Goal: Task Accomplishment & Management: Complete application form

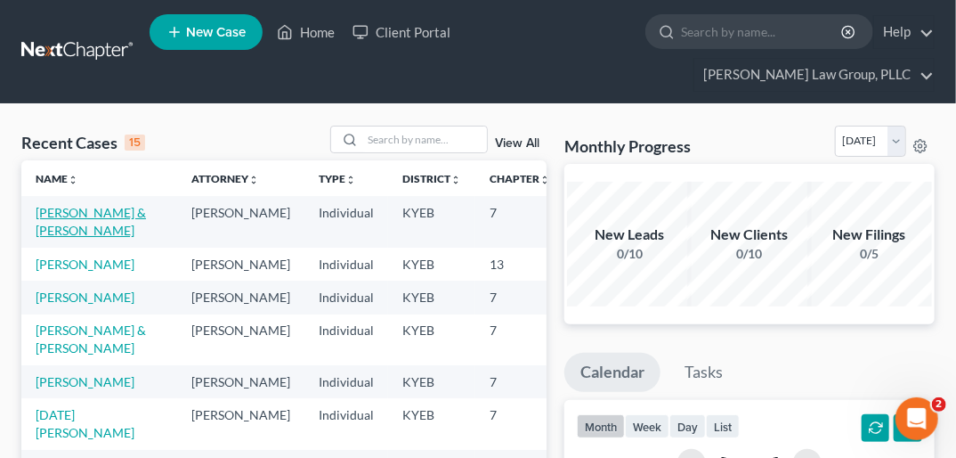
click at [50, 205] on link "[PERSON_NAME] & [PERSON_NAME]" at bounding box center [91, 221] width 110 height 33
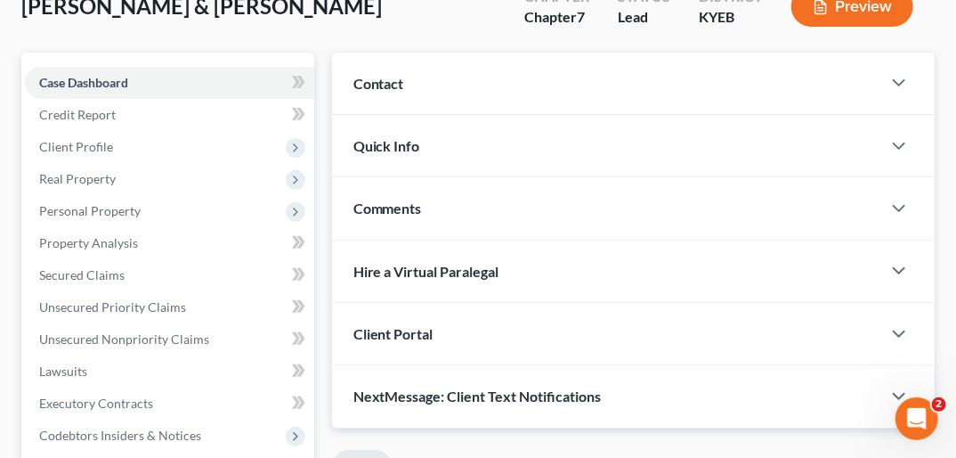
scroll to position [180, 0]
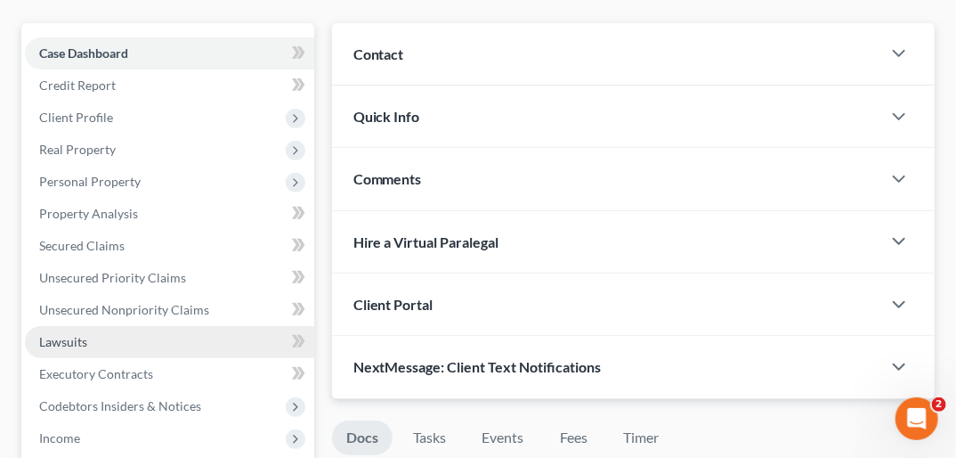
click at [87, 326] on link "Lawsuits" at bounding box center [169, 342] width 289 height 32
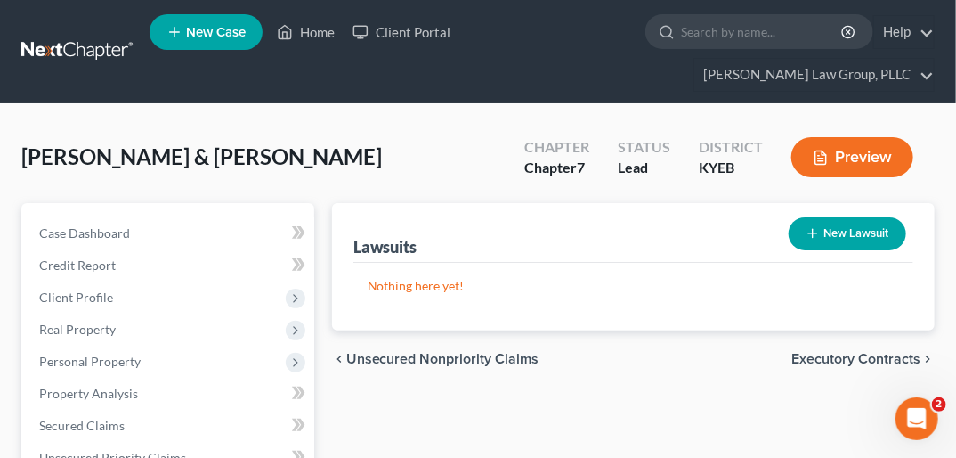
click at [681, 217] on button "New Lawsuit" at bounding box center [848, 233] width 118 height 33
select select "0"
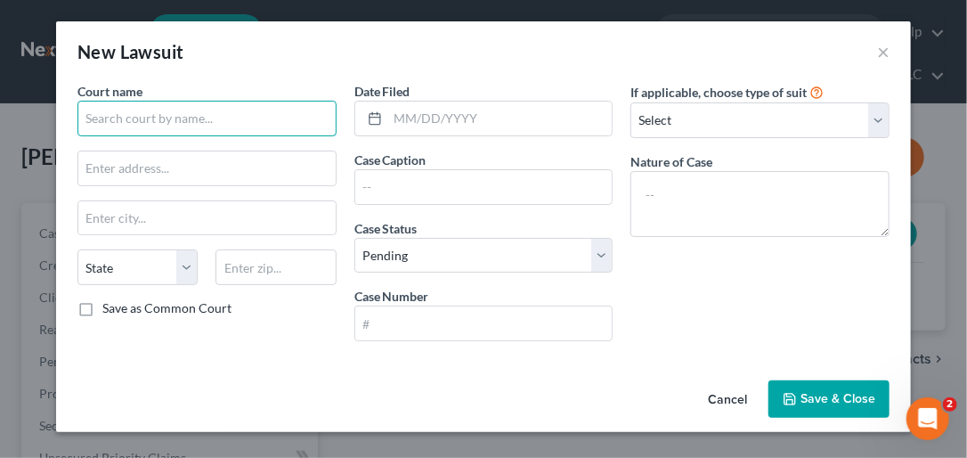
click at [137, 126] on input "text" at bounding box center [206, 119] width 259 height 36
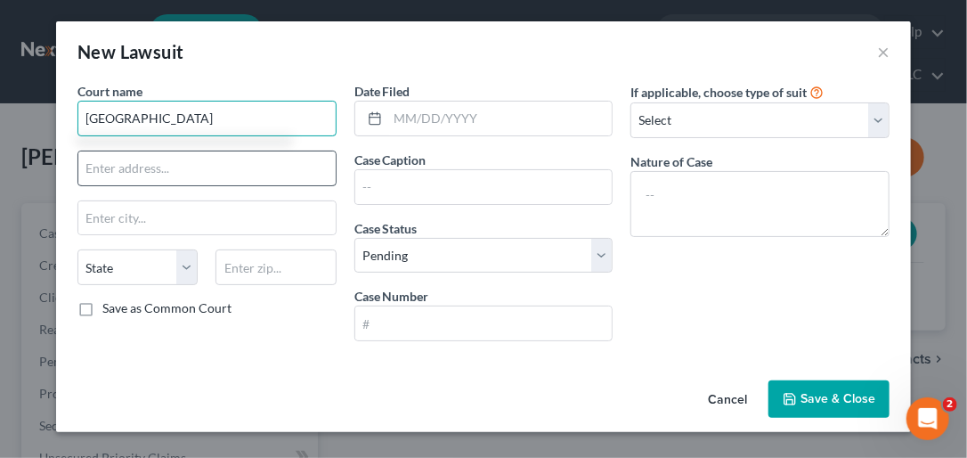
type input "[GEOGRAPHIC_DATA]"
click at [103, 182] on input "text" at bounding box center [206, 168] width 257 height 34
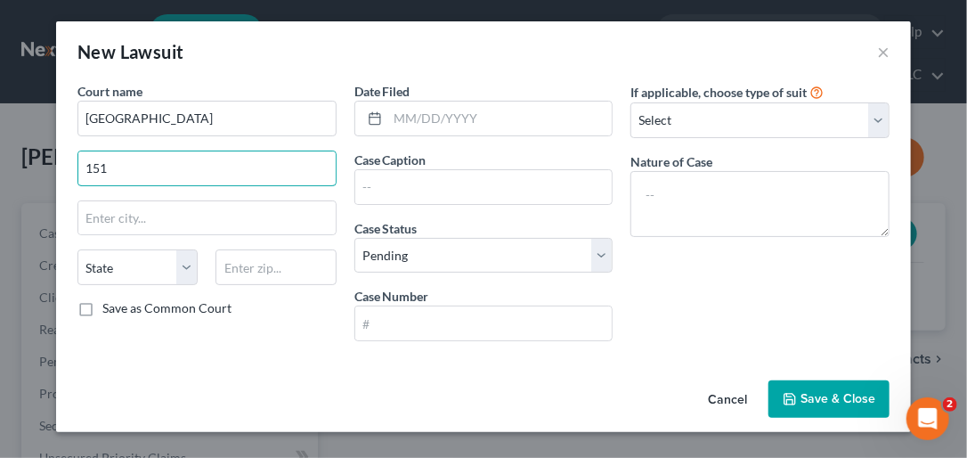
type input "[STREET_ADDRESS]"
type input "Lawrenceburg"
select select "18"
type input "40342"
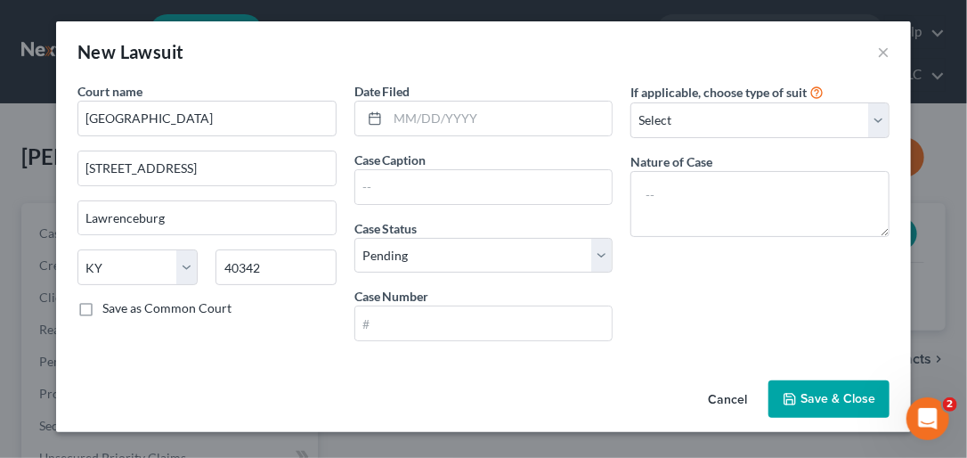
click at [102, 306] on label "Save as Common Court" at bounding box center [166, 308] width 129 height 18
click at [110, 306] on input "Save as Common Court" at bounding box center [116, 305] width 12 height 12
checkbox input "true"
click at [394, 115] on input "text" at bounding box center [500, 119] width 224 height 34
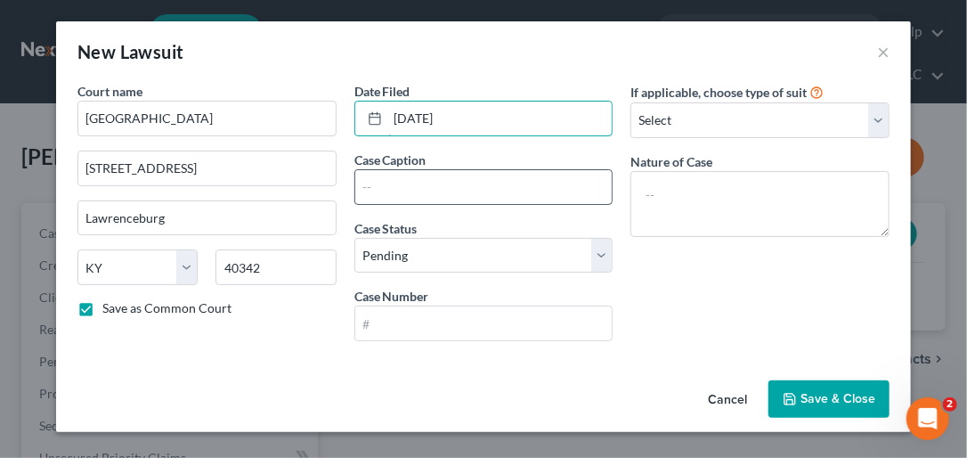
type input "[DATE]"
click at [388, 175] on input "text" at bounding box center [483, 187] width 257 height 34
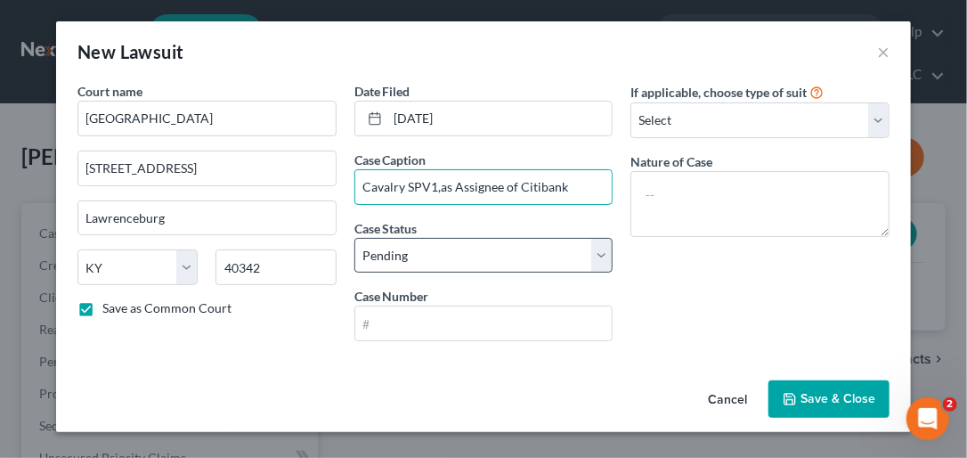
type input "Cavalry SPV1,as Assignee of Citibank"
click at [597, 247] on select "Select Pending On Appeal Concluded" at bounding box center [483, 256] width 259 height 36
select select "2"
click at [354, 238] on select "Select Pending On Appeal Concluded" at bounding box center [483, 256] width 259 height 36
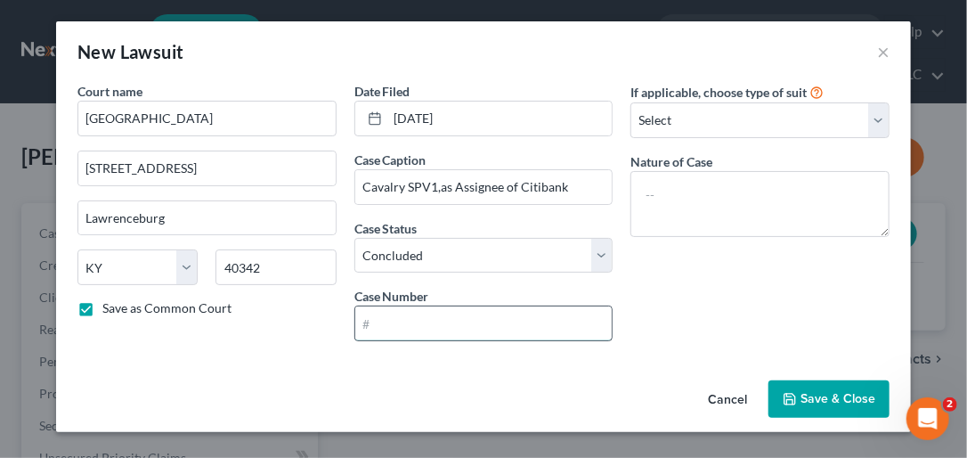
click at [404, 329] on input "text" at bounding box center [483, 323] width 257 height 34
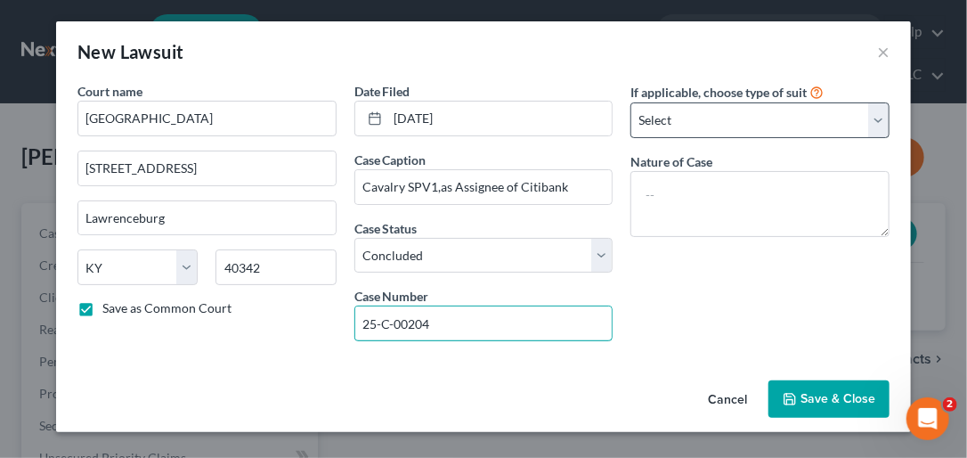
type input "25-C-00204"
click at [681, 121] on select "Select Repossession Garnishment Foreclosure Attached, Seized, Or Levied Other" at bounding box center [759, 120] width 259 height 36
select select "4"
click at [630, 102] on select "Select Repossession Garnishment Foreclosure Attached, Seized, Or Levied Other" at bounding box center [759, 120] width 259 height 36
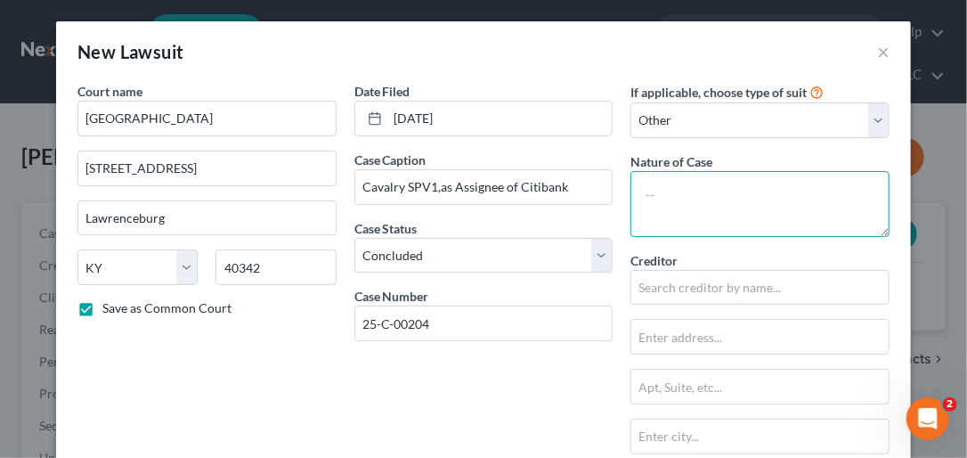
click at [668, 200] on textarea at bounding box center [759, 204] width 259 height 66
type textarea "Motion Default Judgment"
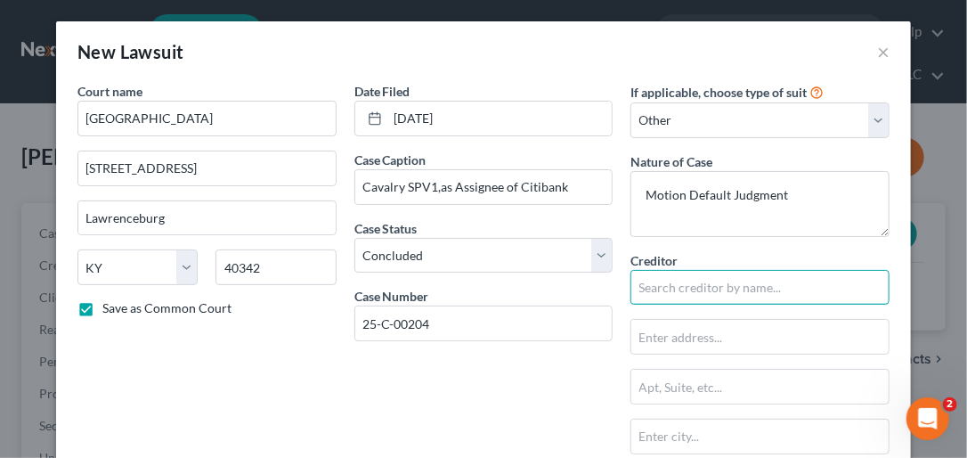
click at [662, 292] on input "text" at bounding box center [759, 288] width 259 height 36
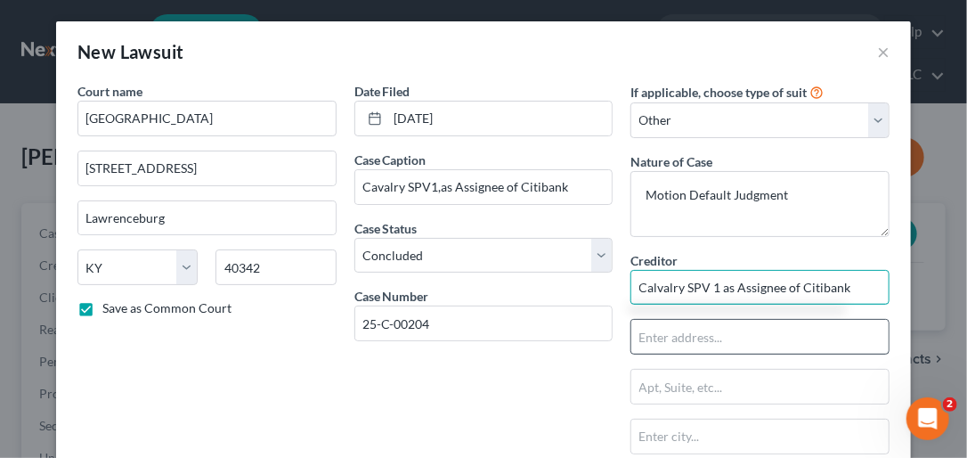
type input "Calvalry SPV 1 as Assignee of Citibank"
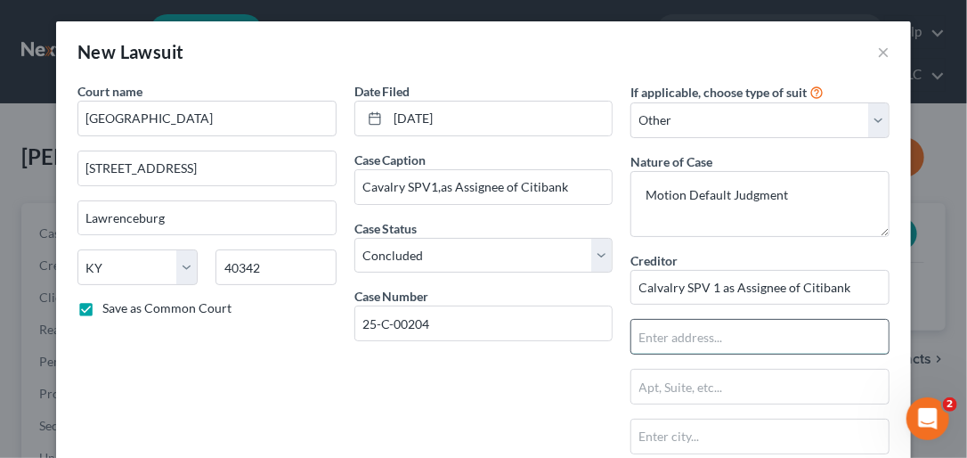
click at [653, 338] on input "text" at bounding box center [759, 337] width 257 height 34
type input "A"
type input "[STREET_ADDRESS]"
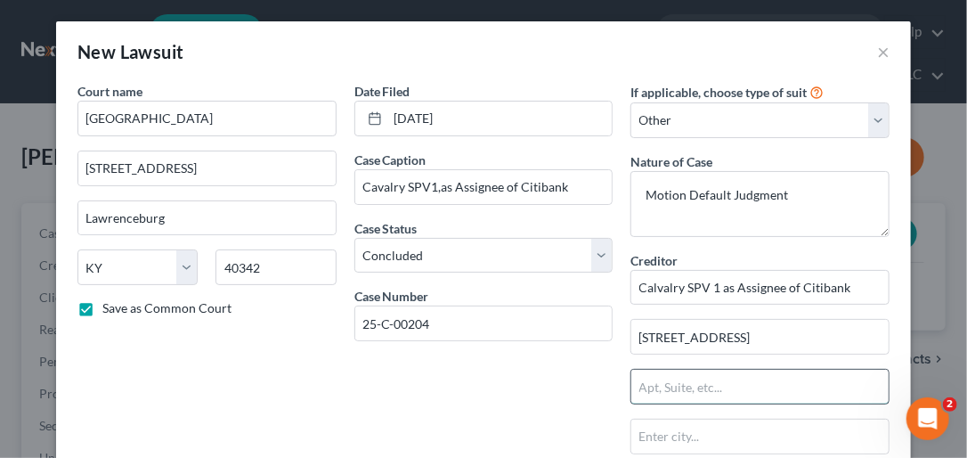
click at [670, 390] on input "text" at bounding box center [759, 387] width 257 height 34
type input "19th Floor"
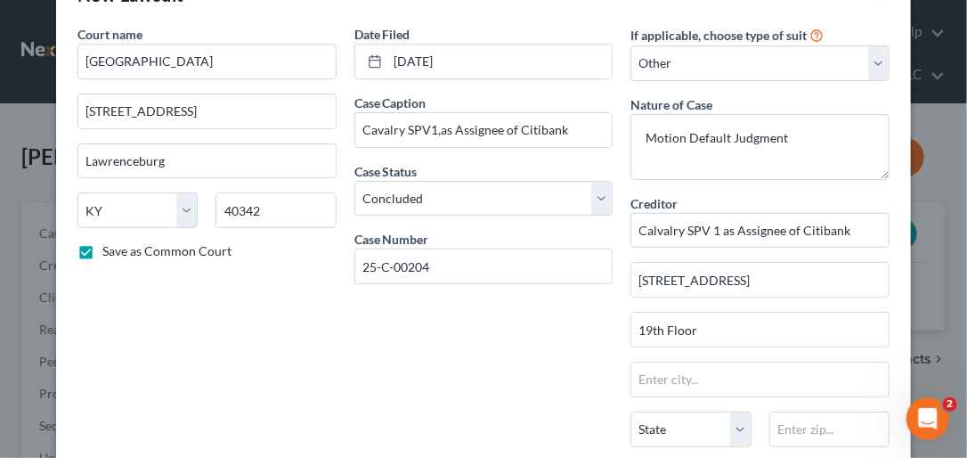
scroll to position [80, 0]
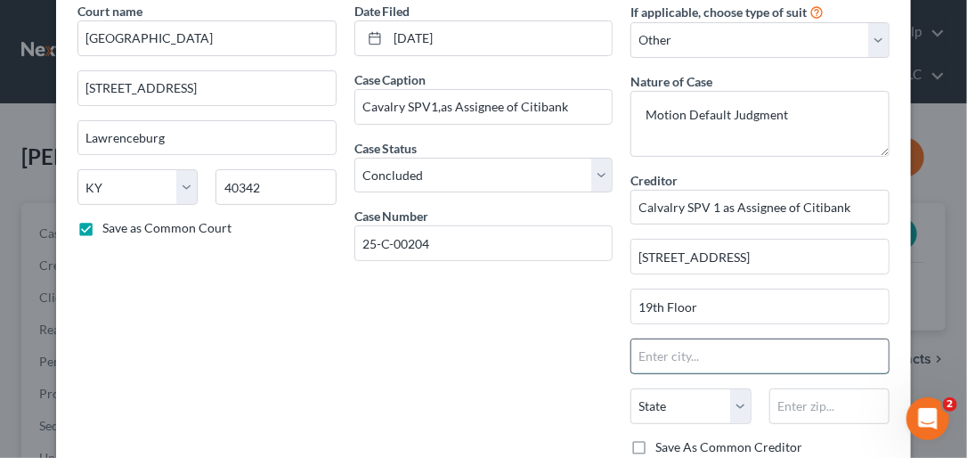
click at [681, 357] on input "text" at bounding box center [759, 356] width 257 height 34
type input "[GEOGRAPHIC_DATA]"
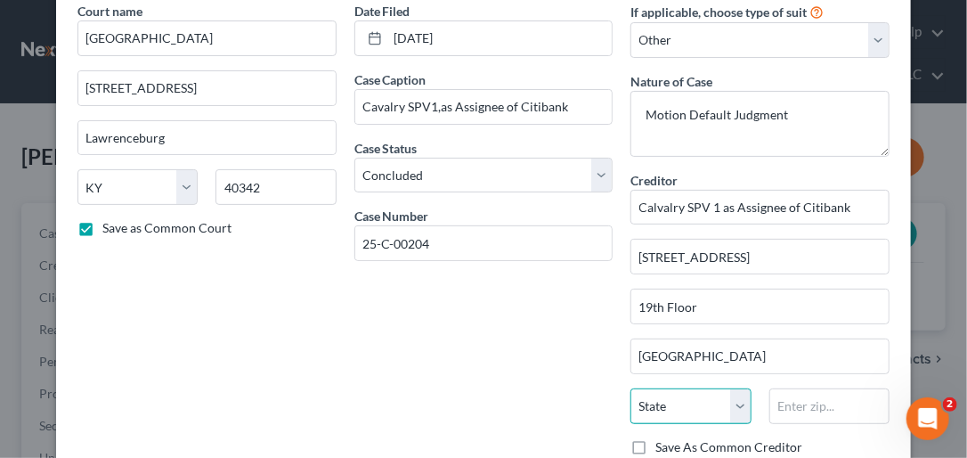
click at [681, 394] on select "State [US_STATE] AK AR AZ CA CO CT DE DC [GEOGRAPHIC_DATA] [GEOGRAPHIC_DATA] GU…" at bounding box center [690, 406] width 120 height 36
select select "36"
click at [630, 388] on select "State [US_STATE] AK AR AZ CA CO CT DE DC [GEOGRAPHIC_DATA] [GEOGRAPHIC_DATA] GU…" at bounding box center [690, 406] width 120 height 36
click at [681, 402] on input "text" at bounding box center [829, 406] width 120 height 36
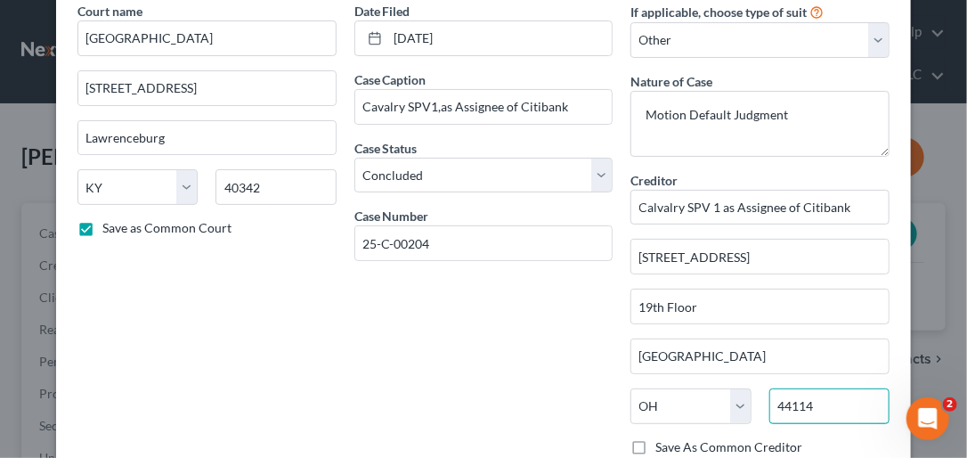
type input "44114"
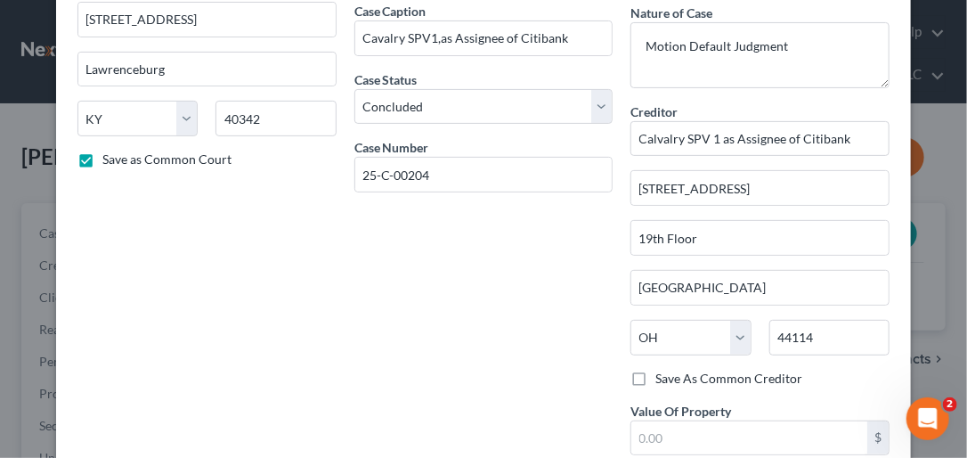
scroll to position [197, 0]
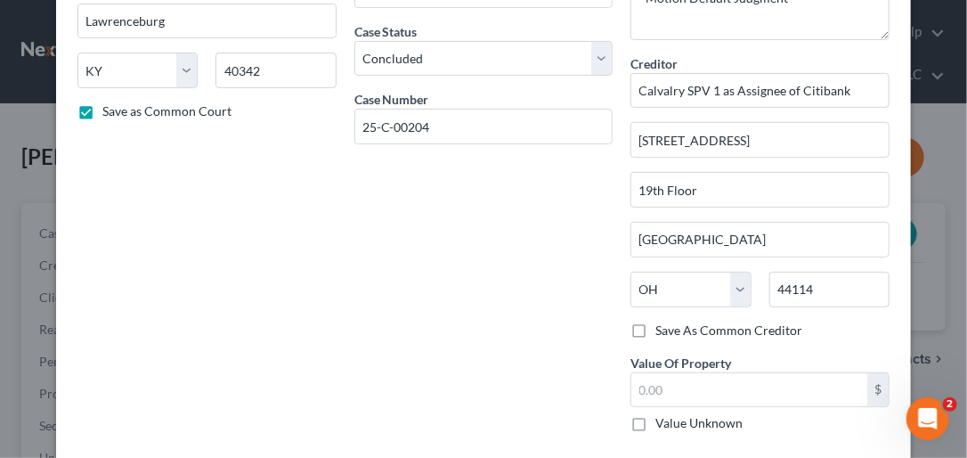
click at [655, 328] on label "Save As Common Creditor" at bounding box center [728, 330] width 147 height 18
click at [662, 328] on input "Save As Common Creditor" at bounding box center [668, 327] width 12 height 12
checkbox input "true"
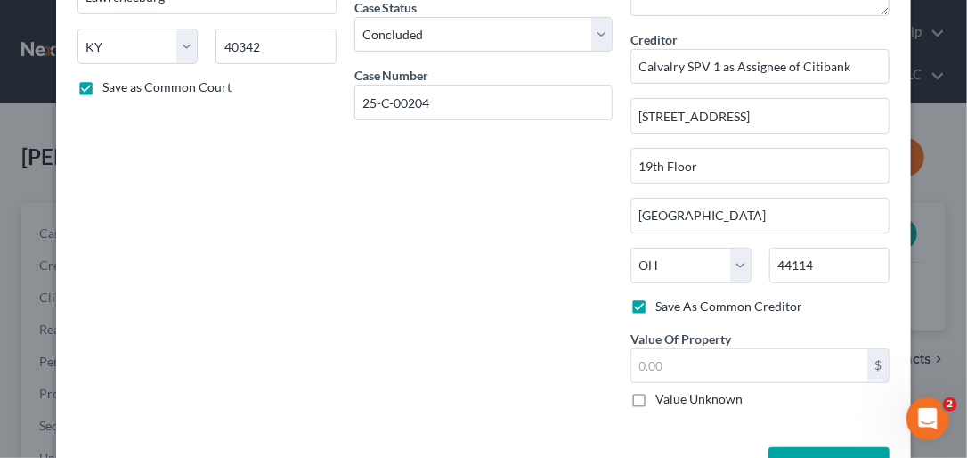
scroll to position [239, 0]
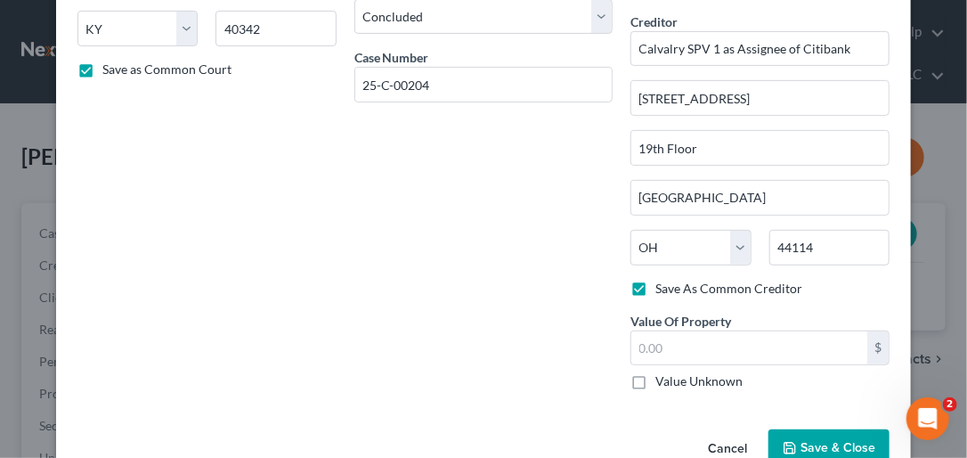
click at [655, 382] on label "Value Unknown" at bounding box center [698, 381] width 87 height 18
click at [662, 382] on input "Value Unknown" at bounding box center [668, 378] width 12 height 12
checkbox input "true"
type input "0.00"
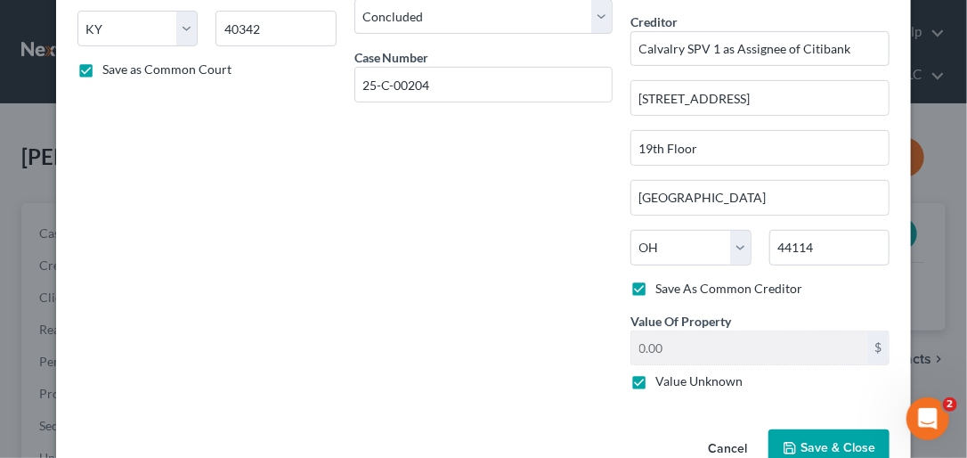
click at [681, 441] on icon "button" at bounding box center [790, 448] width 14 height 14
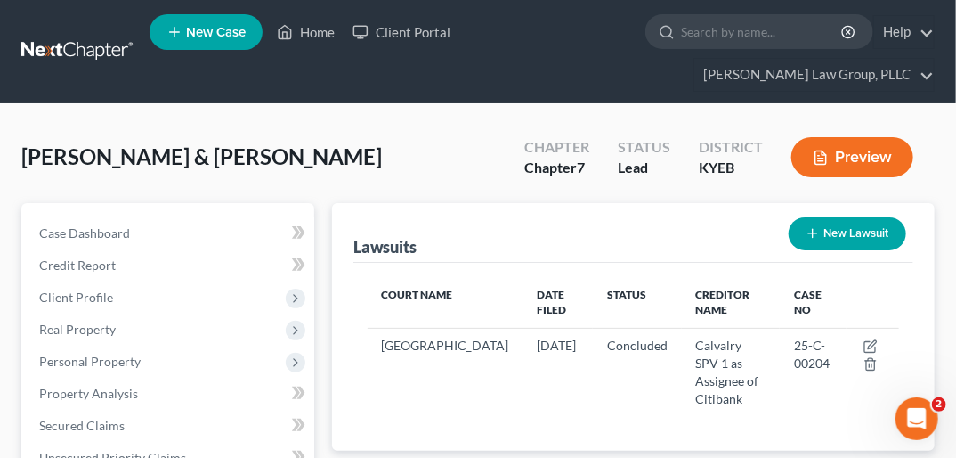
click at [681, 217] on button "New Lawsuit" at bounding box center [848, 233] width 118 height 33
select select "0"
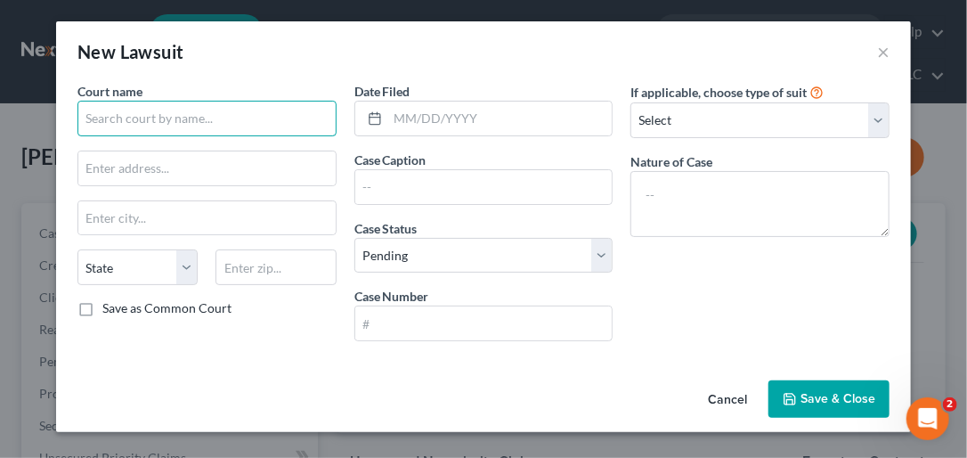
click at [127, 124] on input "text" at bounding box center [206, 119] width 259 height 36
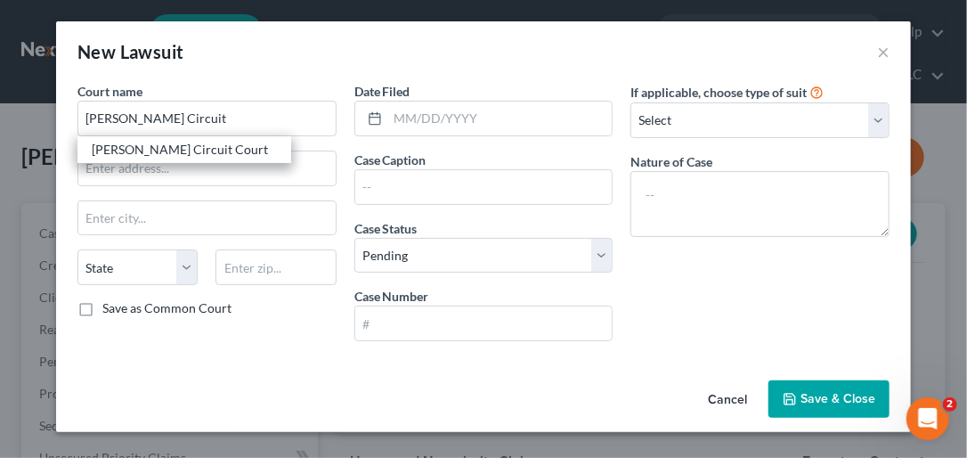
click at [141, 143] on div "[PERSON_NAME] Circuit Court" at bounding box center [184, 150] width 185 height 18
type input "[PERSON_NAME] Circuit Court"
type input "[STREET_ADDRESS]"
type input "Lawrenceburg"
select select "18"
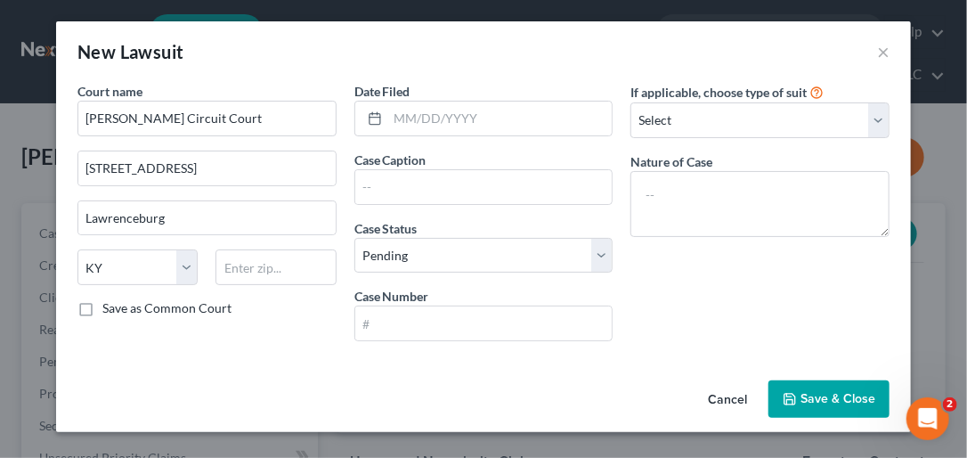
click at [102, 304] on label "Save as Common Court" at bounding box center [166, 308] width 129 height 18
click at [110, 304] on input "Save as Common Court" at bounding box center [116, 305] width 12 height 12
checkbox input "true"
click at [414, 118] on input "text" at bounding box center [500, 119] width 224 height 34
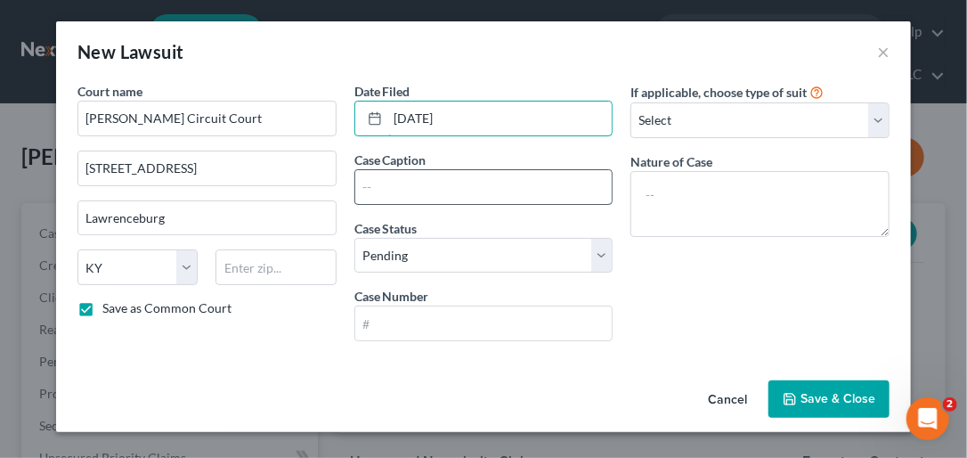
type input "[DATE]"
click at [363, 188] on input "text" at bounding box center [483, 187] width 257 height 34
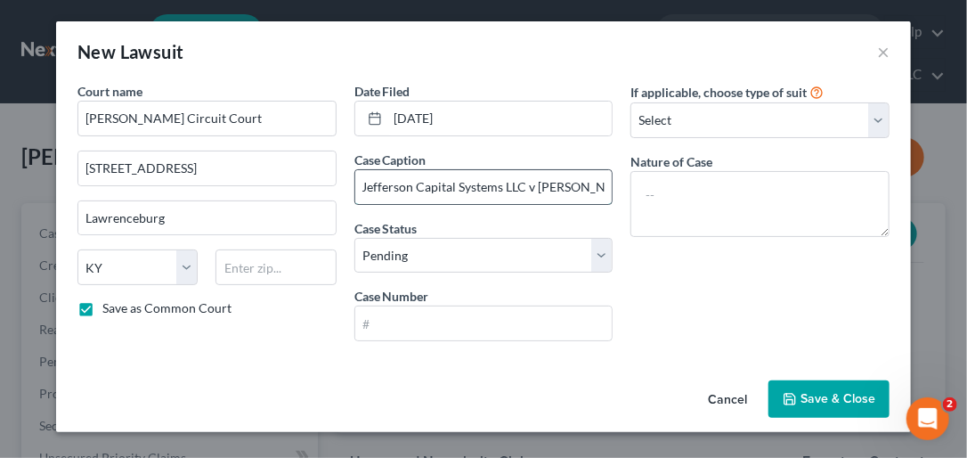
scroll to position [0, 6]
type input "Jefferson Capital Systems LLC v [PERSON_NAME]"
click at [599, 259] on select "Select Pending On Appeal Concluded" at bounding box center [483, 256] width 259 height 36
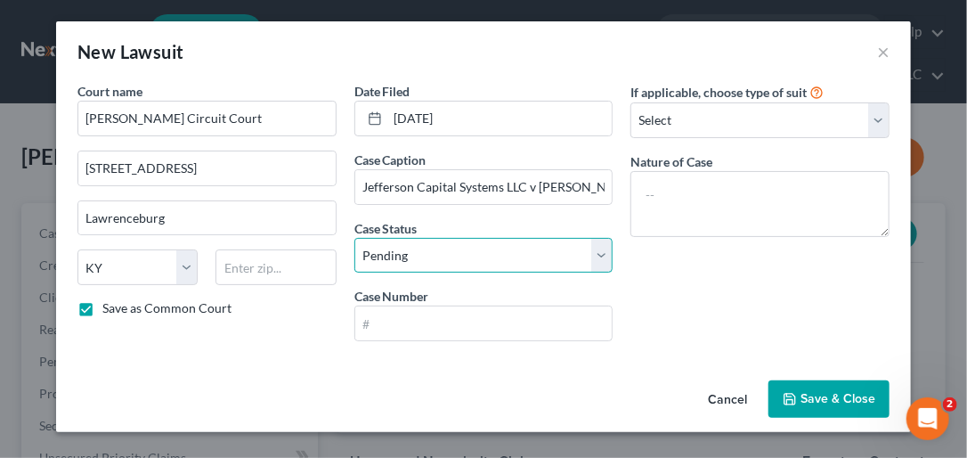
select select "2"
click at [354, 238] on select "Select Pending On Appeal Concluded" at bounding box center [483, 256] width 259 height 36
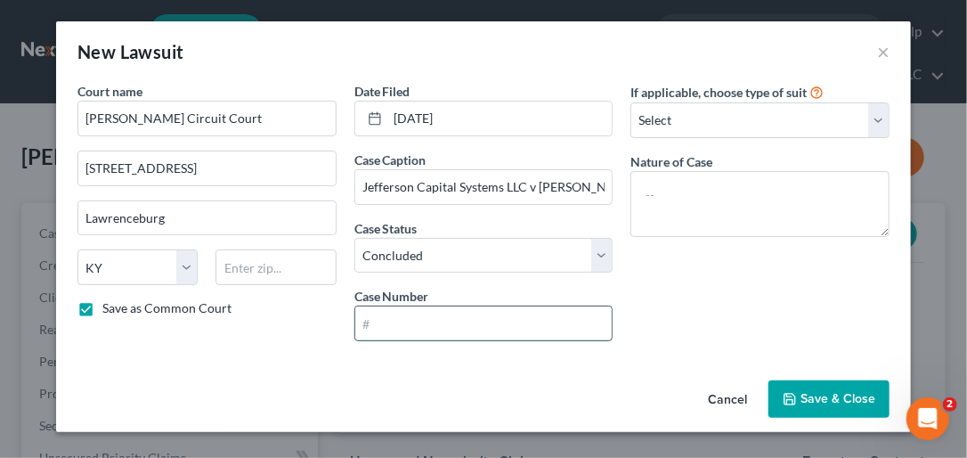
click at [429, 331] on input "text" at bounding box center [483, 323] width 257 height 34
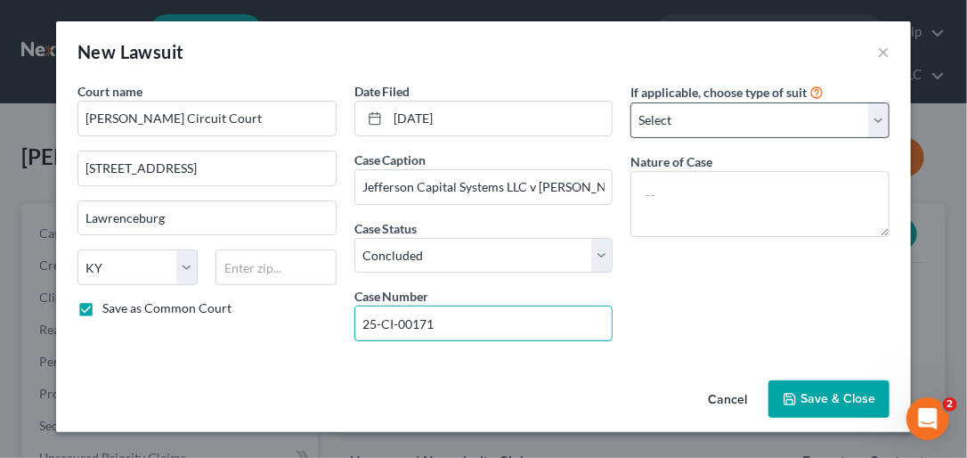
type input "25-CI-00171"
click at [681, 126] on select "Select Repossession Garnishment Foreclosure Attached, Seized, Or Levied Other" at bounding box center [759, 120] width 259 height 36
select select "4"
click at [630, 102] on select "Select Repossession Garnishment Foreclosure Attached, Seized, Or Levied Other" at bounding box center [759, 120] width 259 height 36
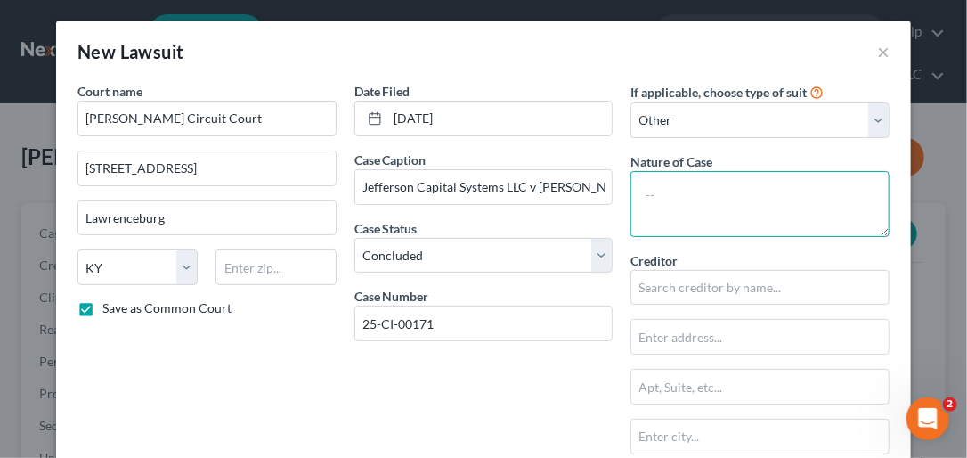
click at [665, 207] on textarea at bounding box center [759, 204] width 259 height 66
type textarea "Default Judgment"
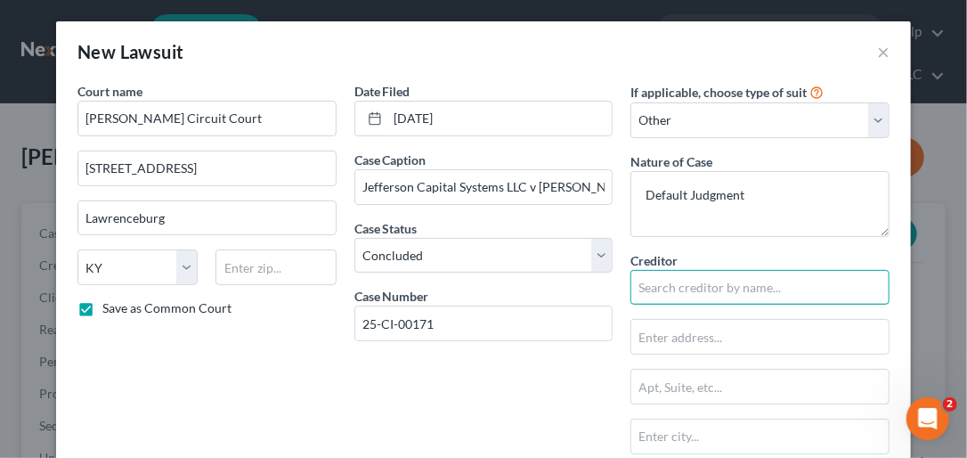
click at [670, 294] on input "text" at bounding box center [759, 288] width 259 height 36
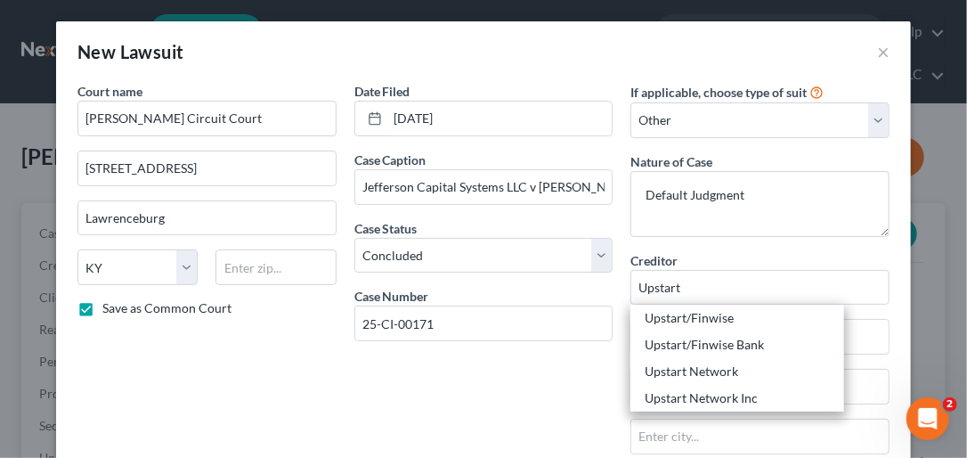
click at [681, 337] on div "If applicable, choose type of suit Select Repossession Garnishment Foreclosure …" at bounding box center [760, 362] width 277 height 561
type input "Upstart"
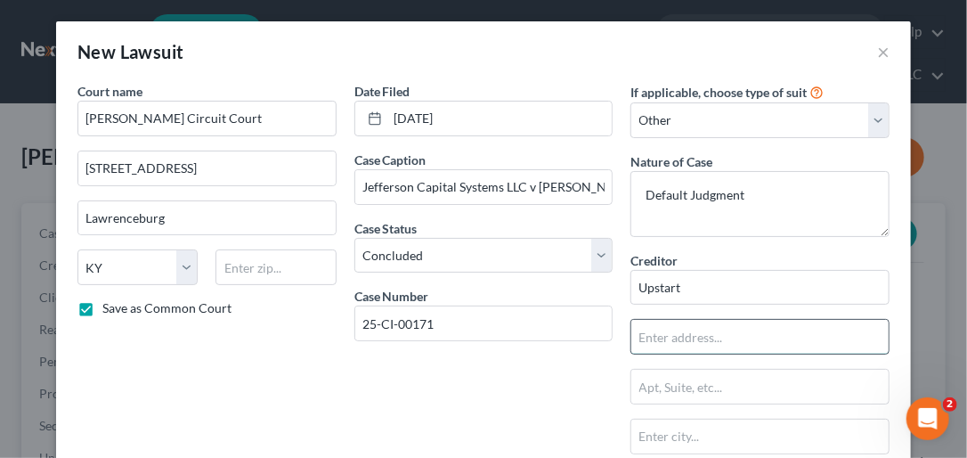
click at [681, 342] on input "text" at bounding box center [759, 337] width 257 height 34
type input "W"
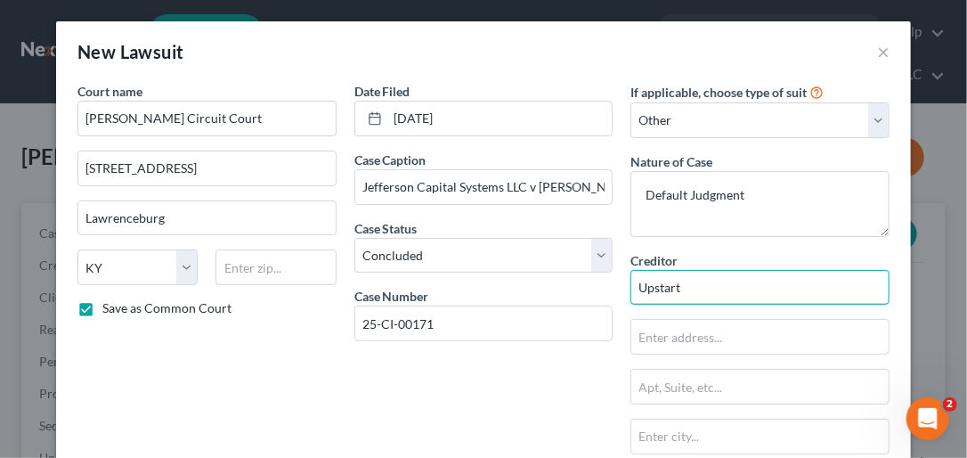
click at [681, 288] on input "Upstart" at bounding box center [759, 288] width 259 height 36
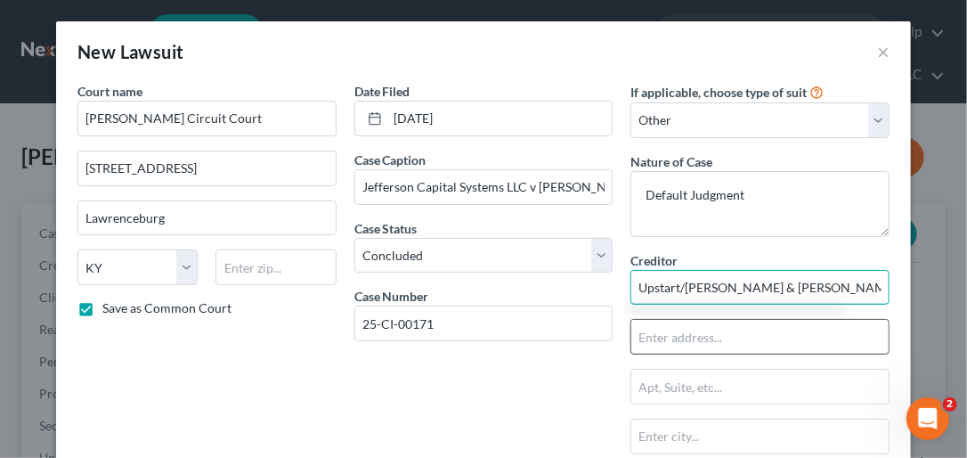
type input "Upstart/[PERSON_NAME] & [PERSON_NAME],PLC"
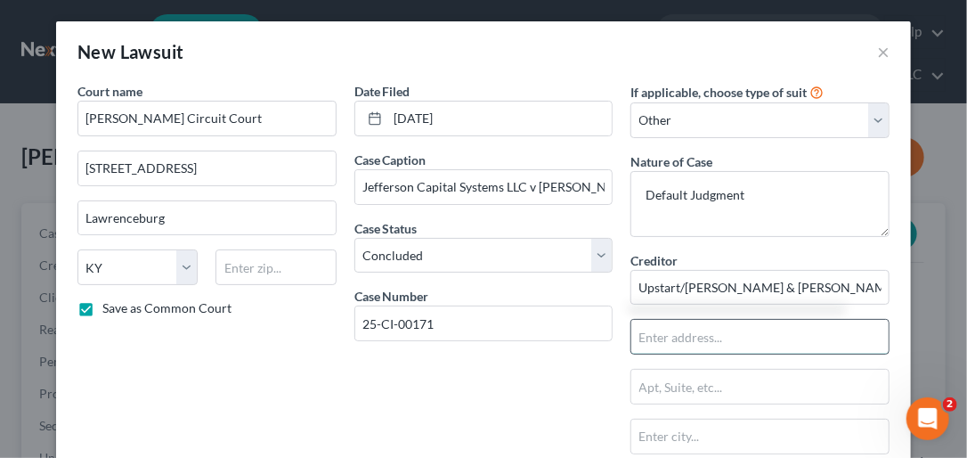
click at [654, 337] on input "text" at bounding box center [759, 337] width 257 height 34
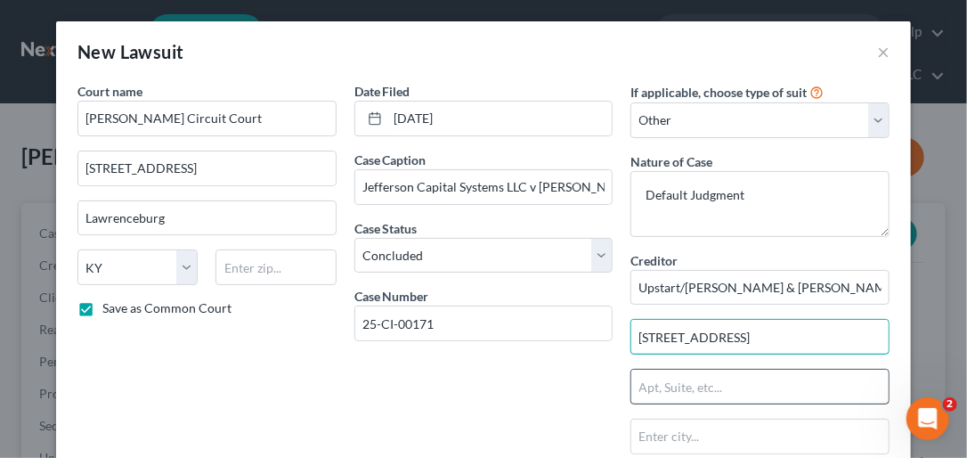
type input "[STREET_ADDRESS]"
click at [661, 386] on input "text" at bounding box center [759, 387] width 257 height 34
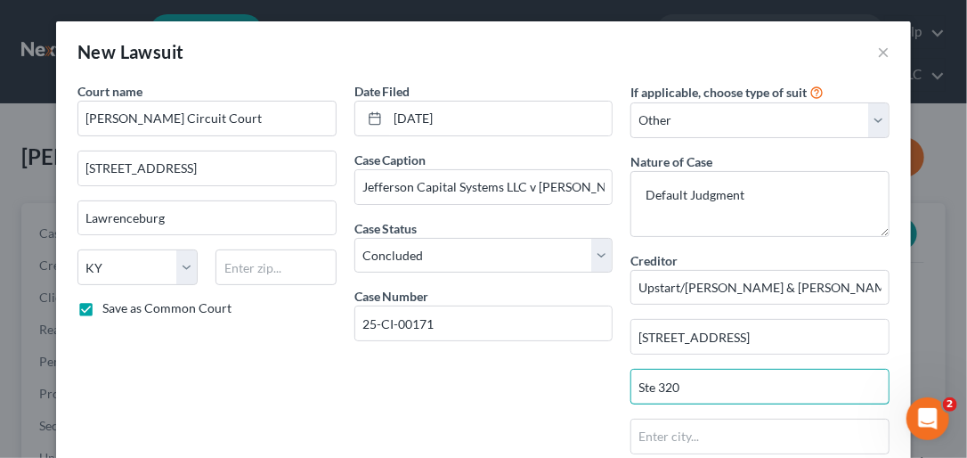
type input "Ste 320"
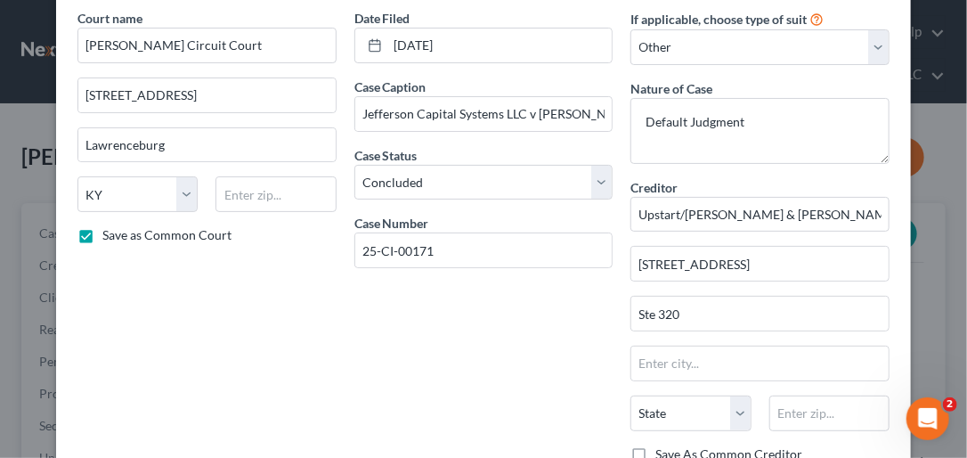
scroll to position [84, 0]
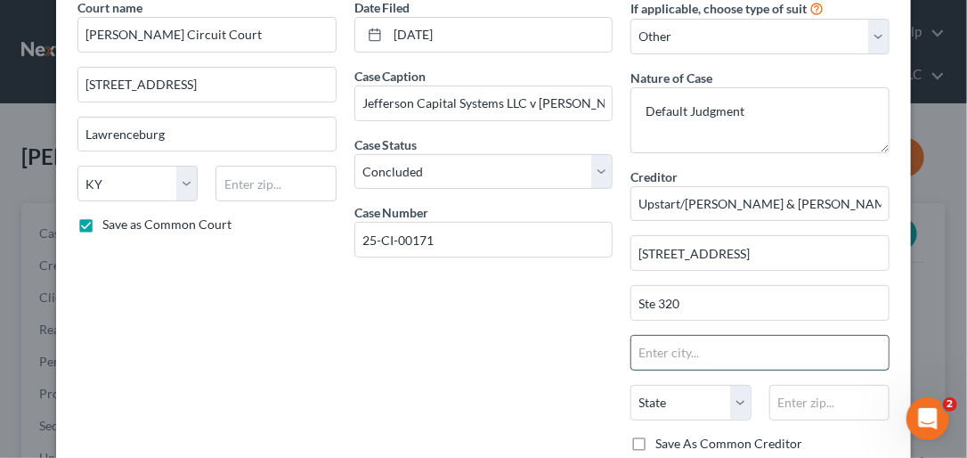
click at [681, 349] on input "text" at bounding box center [759, 353] width 257 height 34
type input "[GEOGRAPHIC_DATA]"
click at [681, 404] on select "State [US_STATE] AK AR AZ CA CO CT DE DC [GEOGRAPHIC_DATA] [GEOGRAPHIC_DATA] GU…" at bounding box center [690, 403] width 120 height 36
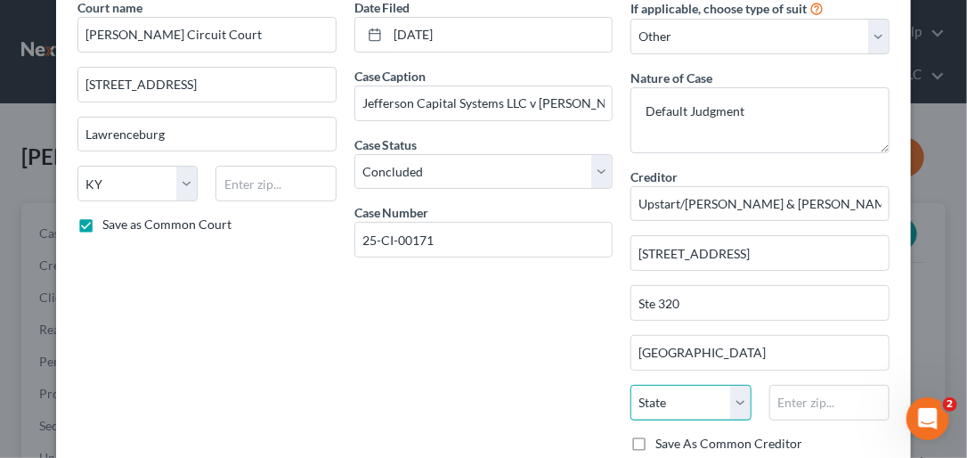
select select "18"
click at [630, 385] on select "State [US_STATE] AK AR AZ CA CO CT DE DC [GEOGRAPHIC_DATA] [GEOGRAPHIC_DATA] GU…" at bounding box center [690, 403] width 120 height 36
click at [681, 400] on input "text" at bounding box center [829, 403] width 120 height 36
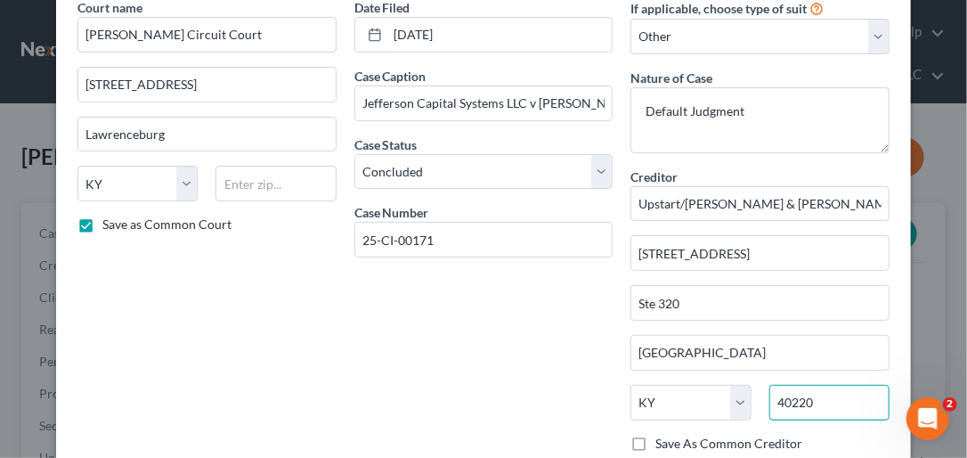
type input "40220"
click at [655, 439] on label "Save As Common Creditor" at bounding box center [728, 444] width 147 height 18
click at [662, 439] on input "Save As Common Creditor" at bounding box center [668, 441] width 12 height 12
checkbox input "true"
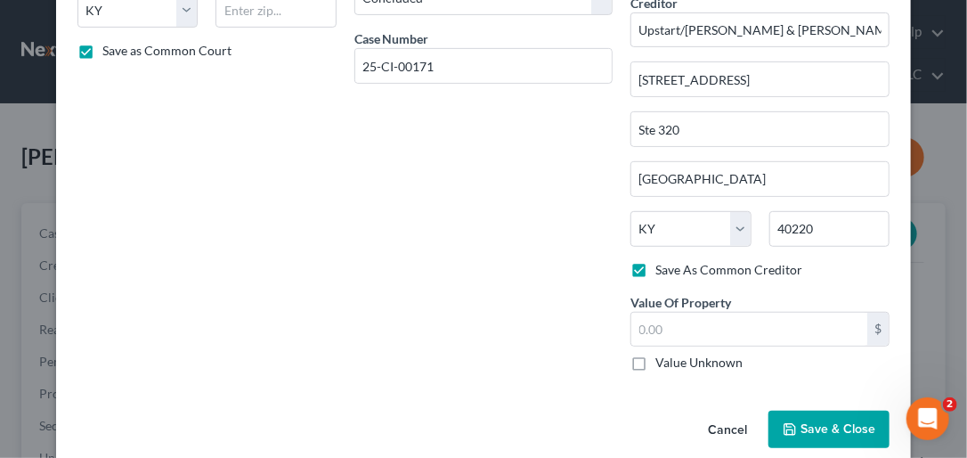
scroll to position [281, 0]
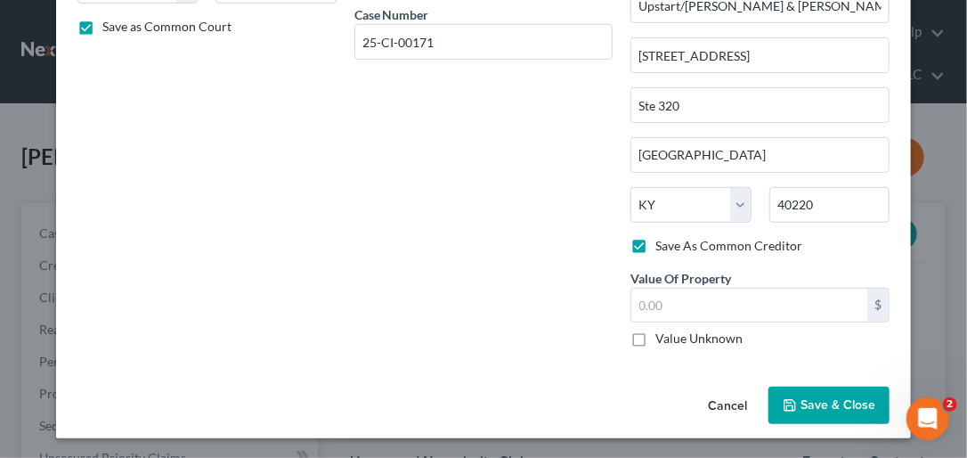
drag, startPoint x: 963, startPoint y: 250, endPoint x: 14, endPoint y: 7, distance: 979.8
click at [655, 337] on label "Value Unknown" at bounding box center [698, 338] width 87 height 18
click at [662, 337] on input "Value Unknown" at bounding box center [668, 335] width 12 height 12
checkbox input "true"
type input "0.00"
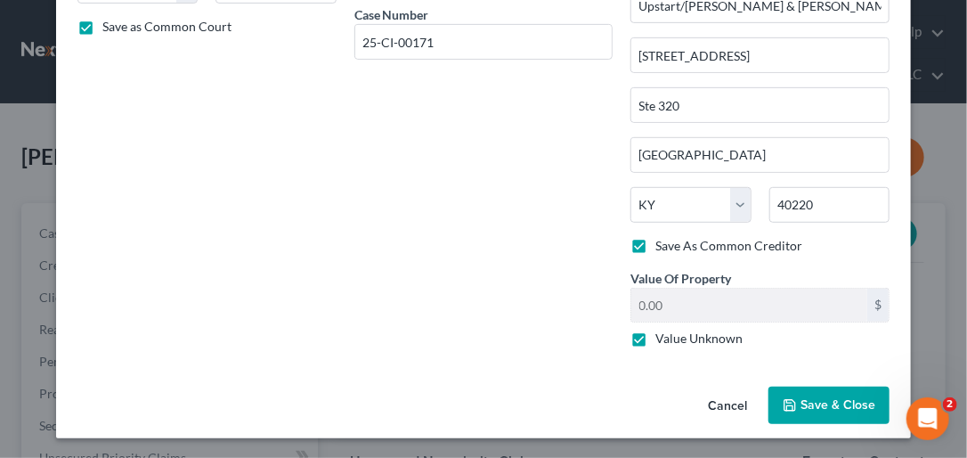
click at [681, 394] on button "Save & Close" at bounding box center [828, 404] width 121 height 37
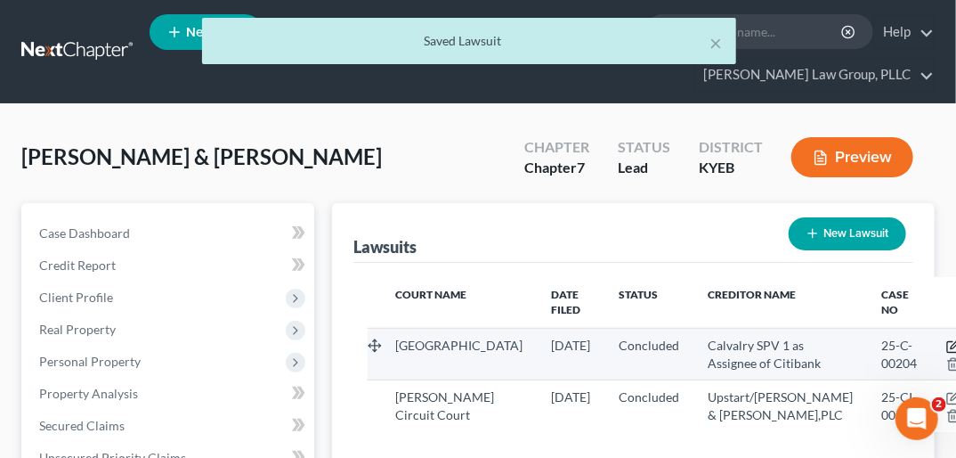
click at [681, 339] on icon "button" at bounding box center [954, 346] width 14 height 14
select select "18"
select select "2"
select select "4"
select select "36"
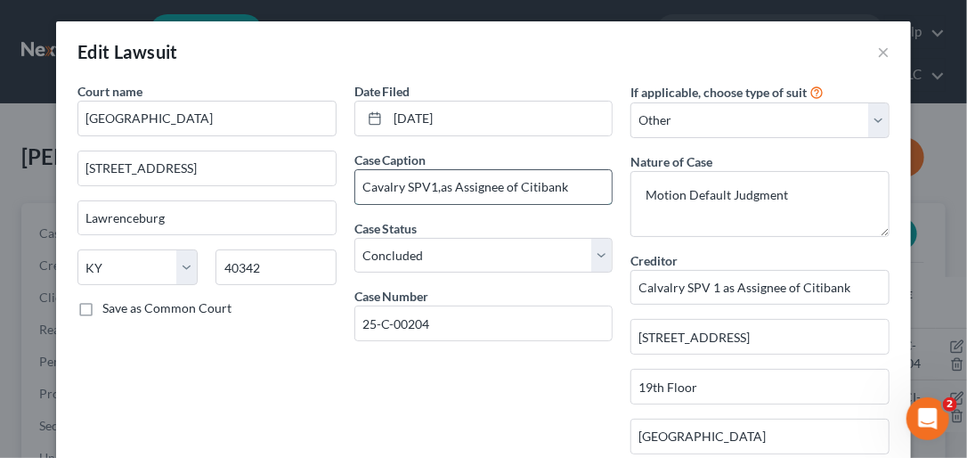
click at [573, 187] on input "Cavalry SPV1,as Assignee of Citibank" at bounding box center [483, 187] width 257 height 34
type input "Cavalry SPV1,as Assignee of Citibank v [PERSON_NAME]"
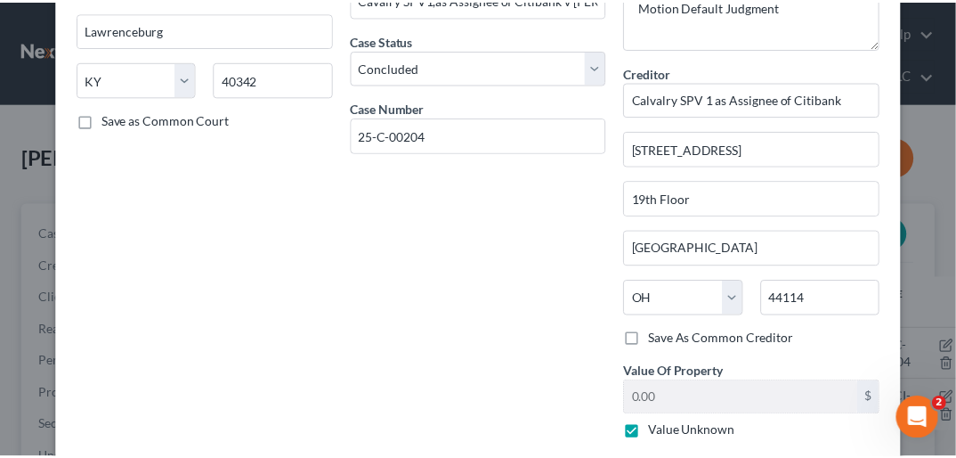
scroll to position [137, 0]
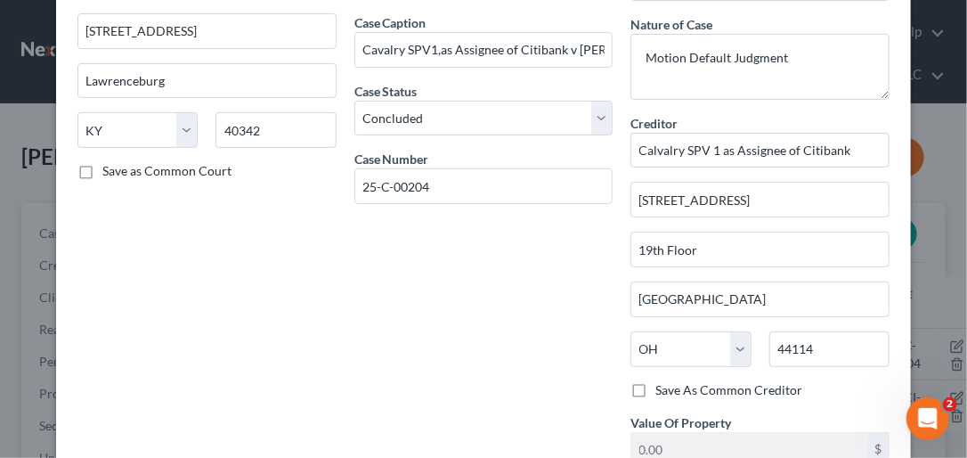
click at [655, 388] on label "Save As Common Creditor" at bounding box center [728, 390] width 147 height 18
click at [662, 388] on input "Save As Common Creditor" at bounding box center [668, 387] width 12 height 12
checkbox input "true"
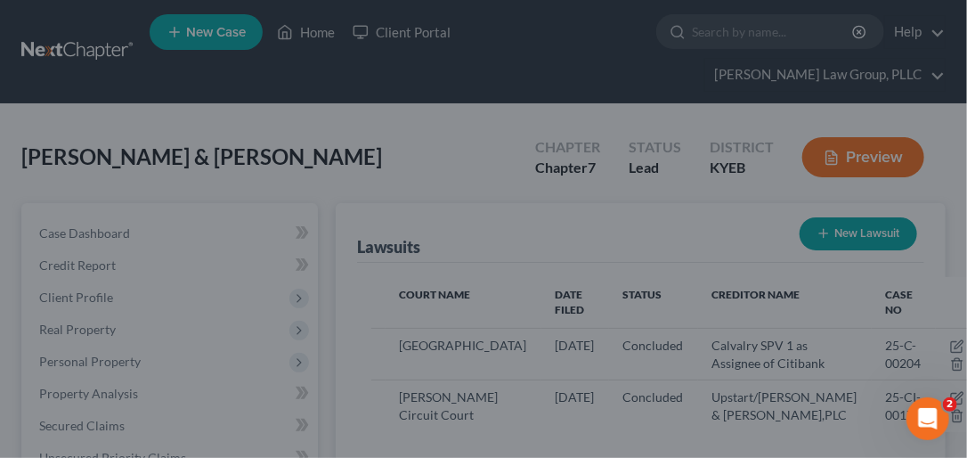
scroll to position [0, 0]
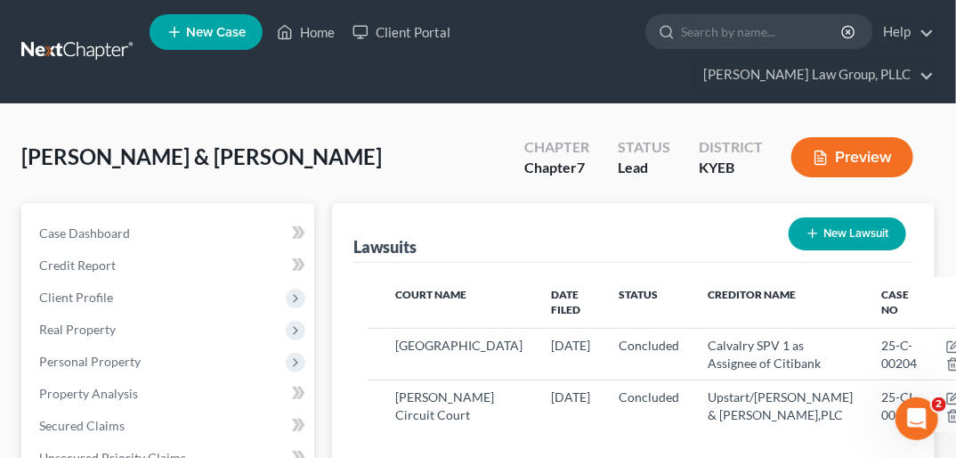
drag, startPoint x: 957, startPoint y: 313, endPoint x: 958, endPoint y: 331, distance: 18.7
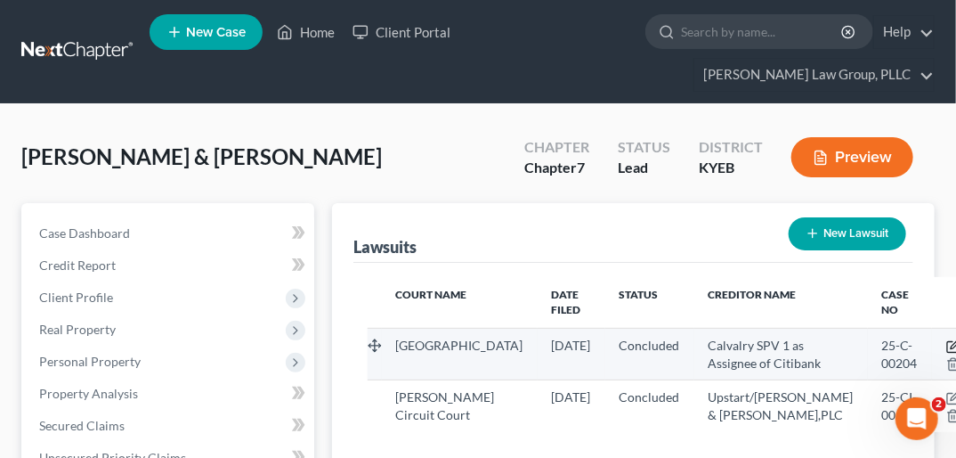
click at [681, 340] on icon "button" at bounding box center [955, 344] width 8 height 8
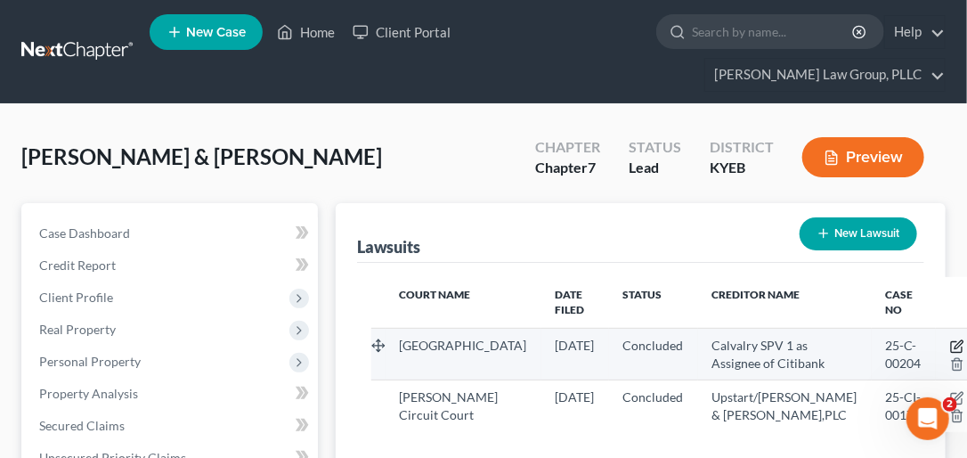
select select "18"
select select "2"
select select "4"
select select "36"
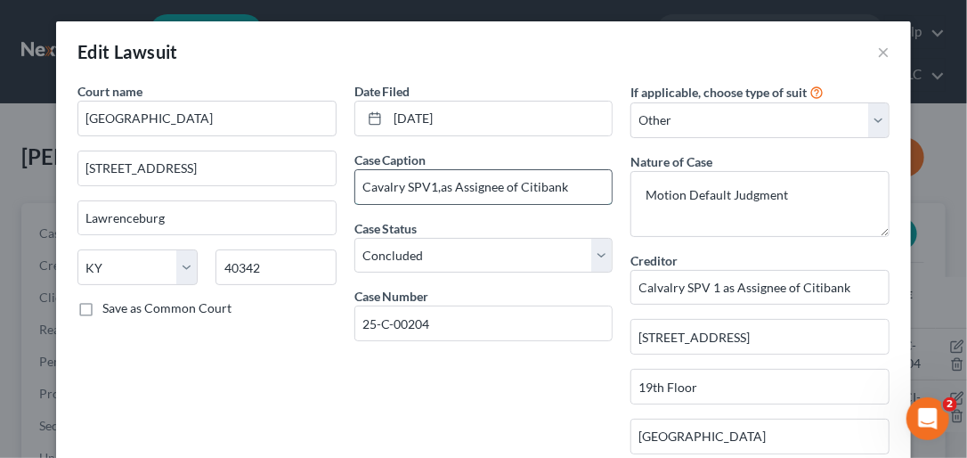
click at [575, 183] on input "Cavalry SPV1,as Assignee of Citibank" at bounding box center [483, 187] width 257 height 34
click at [565, 183] on input "Cavalry SPV1,as Assignee of Citibank" at bounding box center [483, 187] width 257 height 34
type input "Cavalry SPV1,as Assignee of Citibank v [PERSON_NAME]"
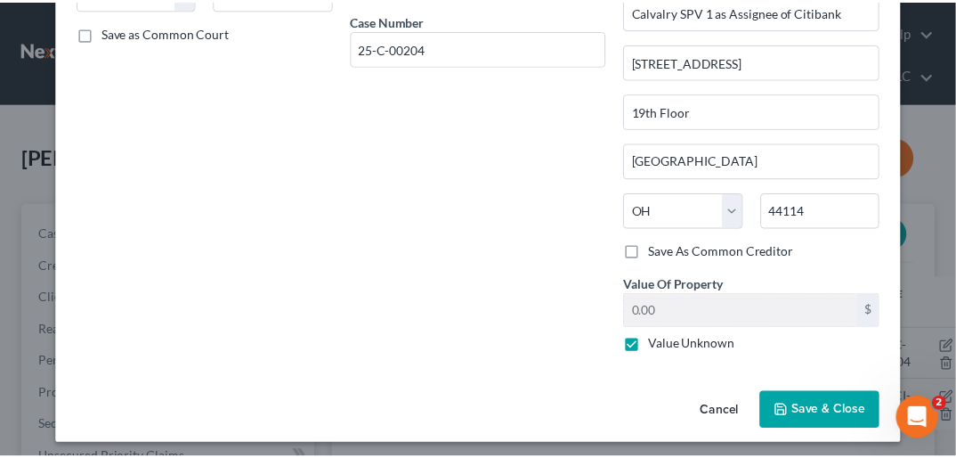
scroll to position [281, 0]
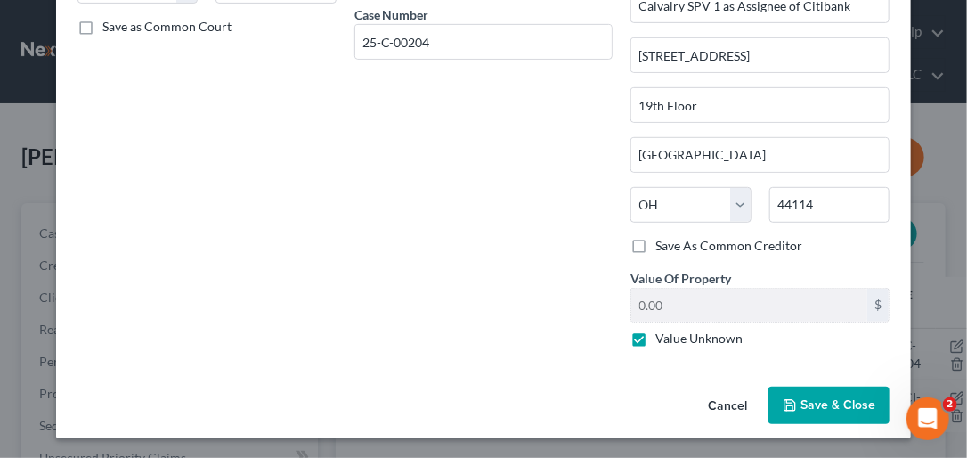
click at [681, 399] on span "Save & Close" at bounding box center [837, 404] width 75 height 15
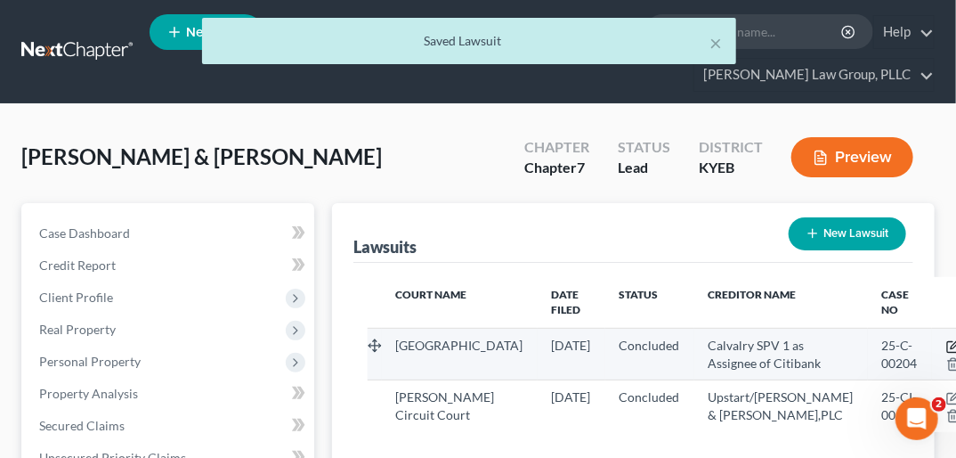
click at [681, 340] on icon "button" at bounding box center [955, 344] width 8 height 8
select select "18"
select select "2"
select select "4"
select select "36"
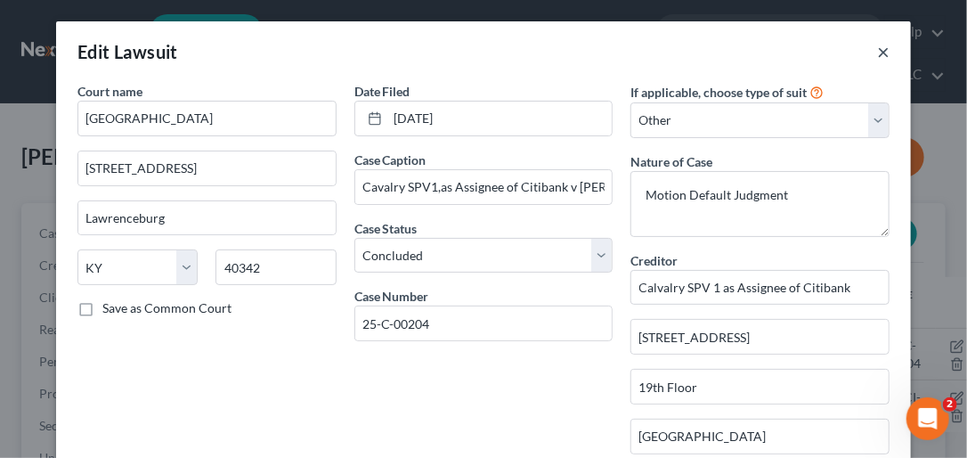
click at [681, 56] on button "×" at bounding box center [883, 51] width 12 height 21
